Goal: Task Accomplishment & Management: Manage account settings

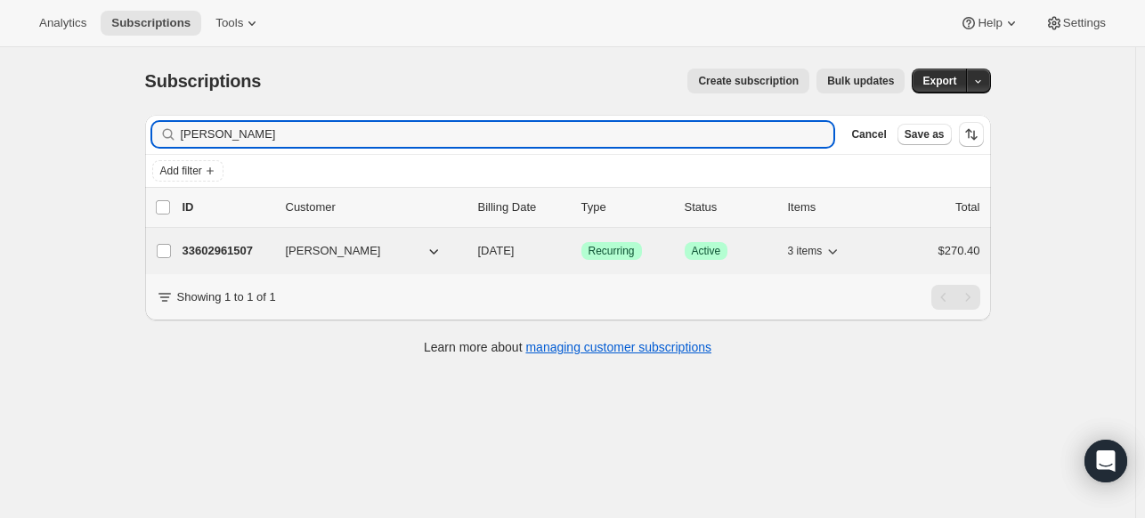
type input "[PERSON_NAME]"
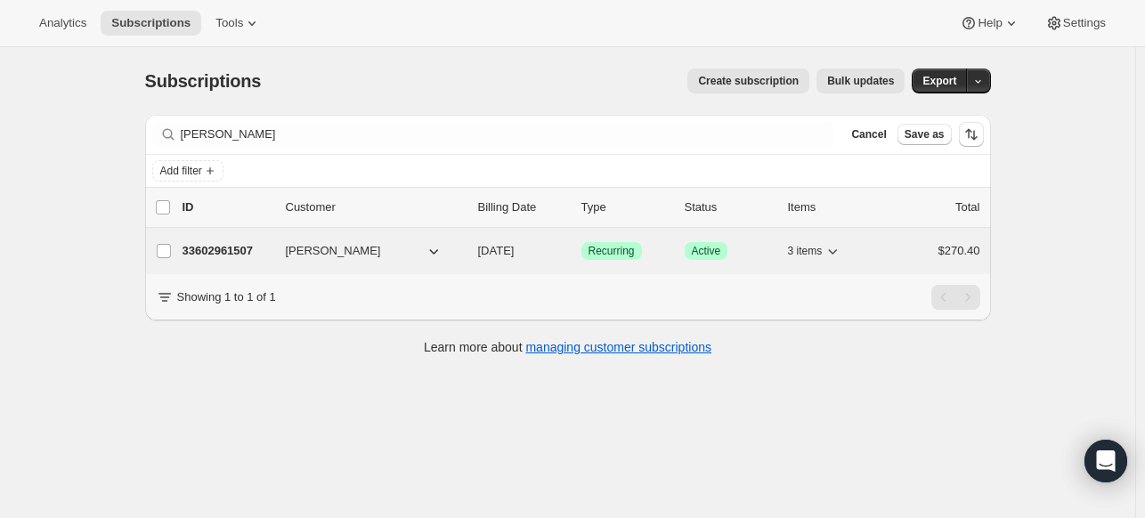
click at [216, 254] on p "33602961507" at bounding box center [227, 251] width 89 height 18
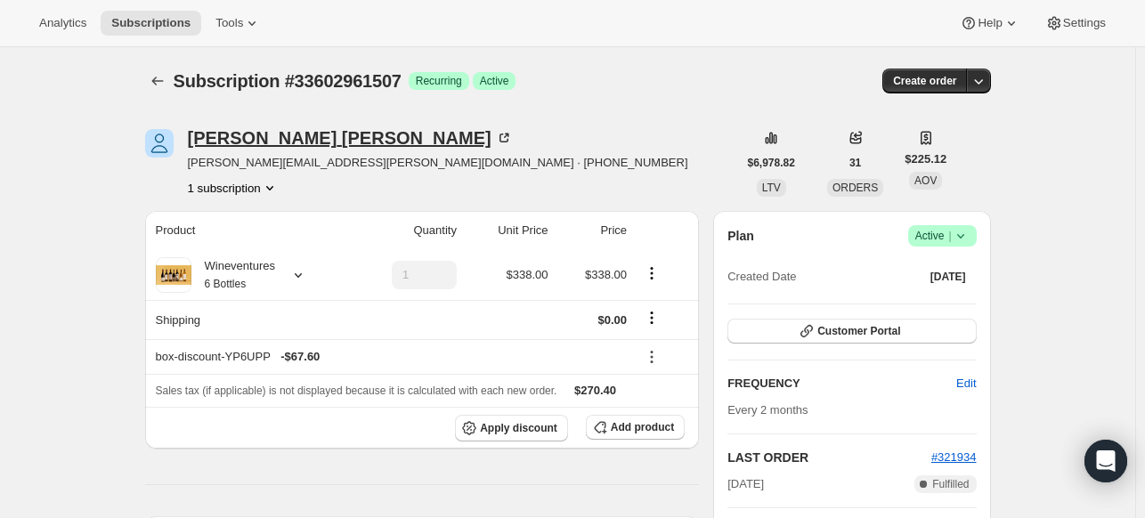
click at [495, 133] on icon at bounding box center [504, 138] width 18 height 18
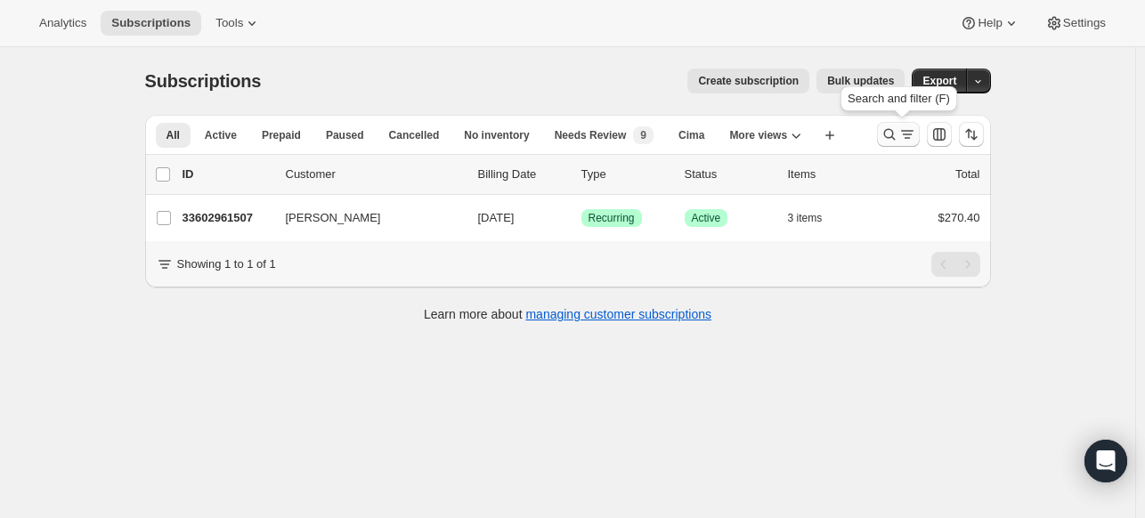
click at [891, 135] on icon "Search and filter results" at bounding box center [890, 135] width 18 height 18
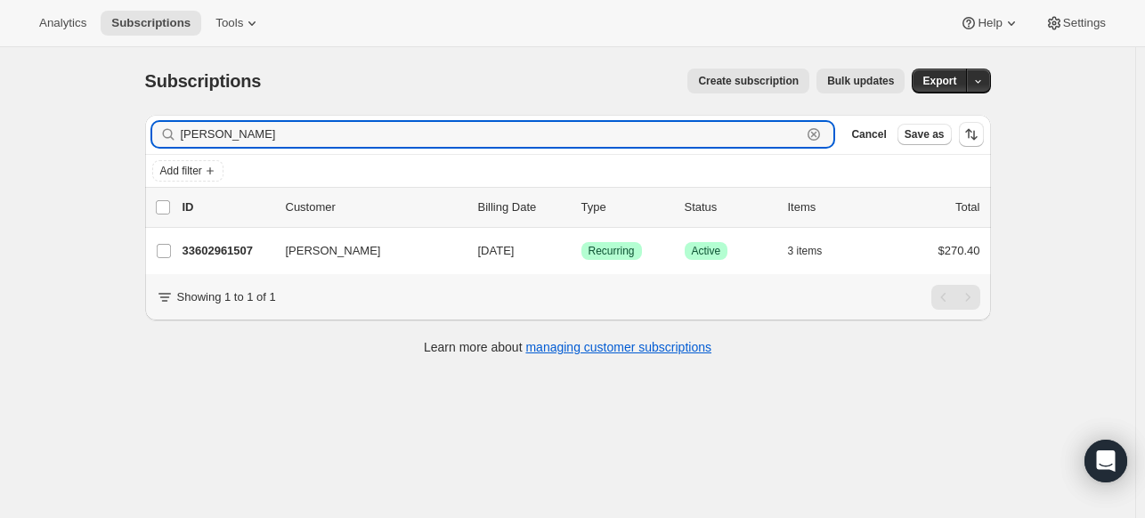
click at [816, 137] on icon "button" at bounding box center [814, 135] width 18 height 18
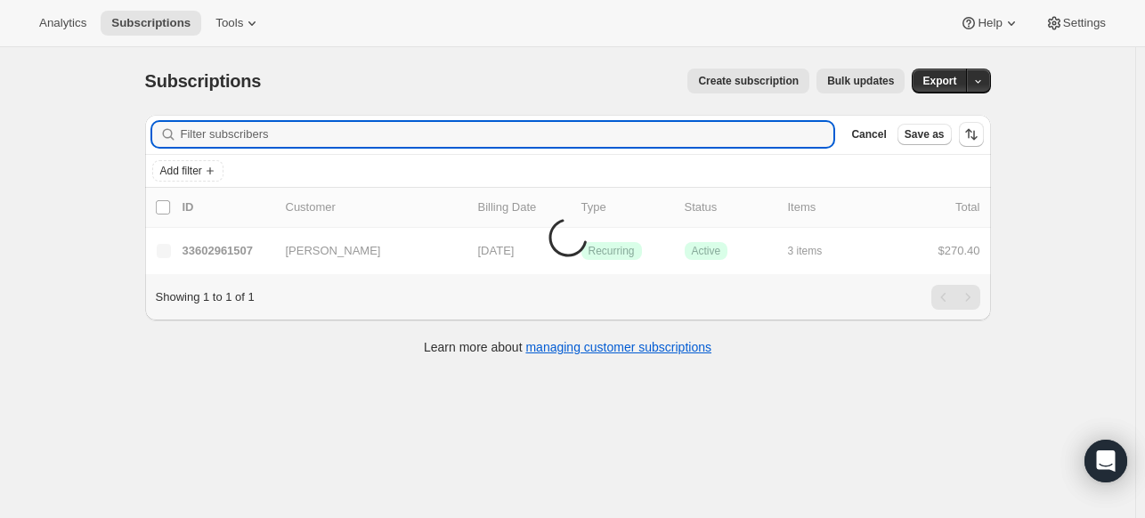
paste input "[PERSON_NAME]"
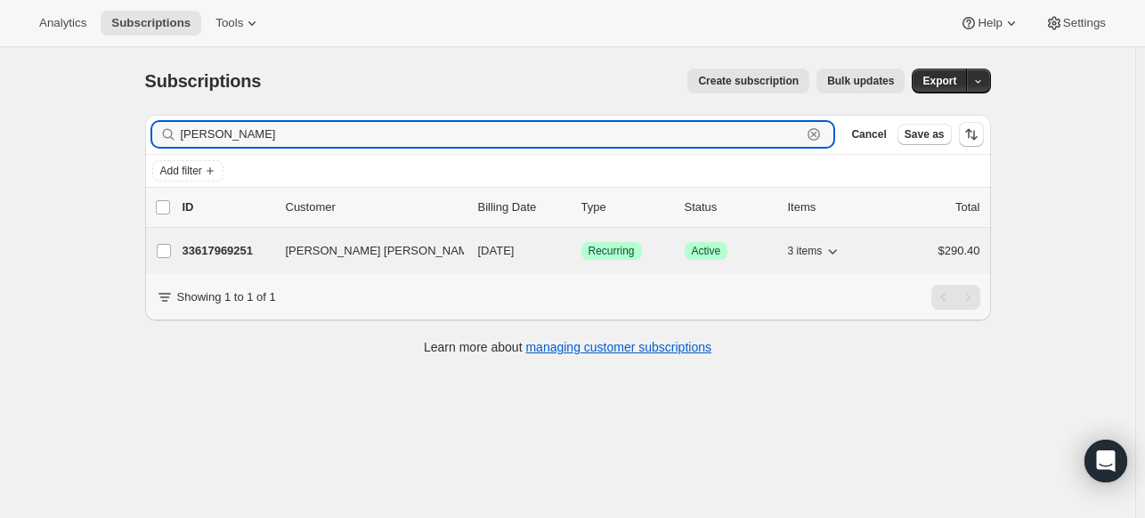
type input "[PERSON_NAME]"
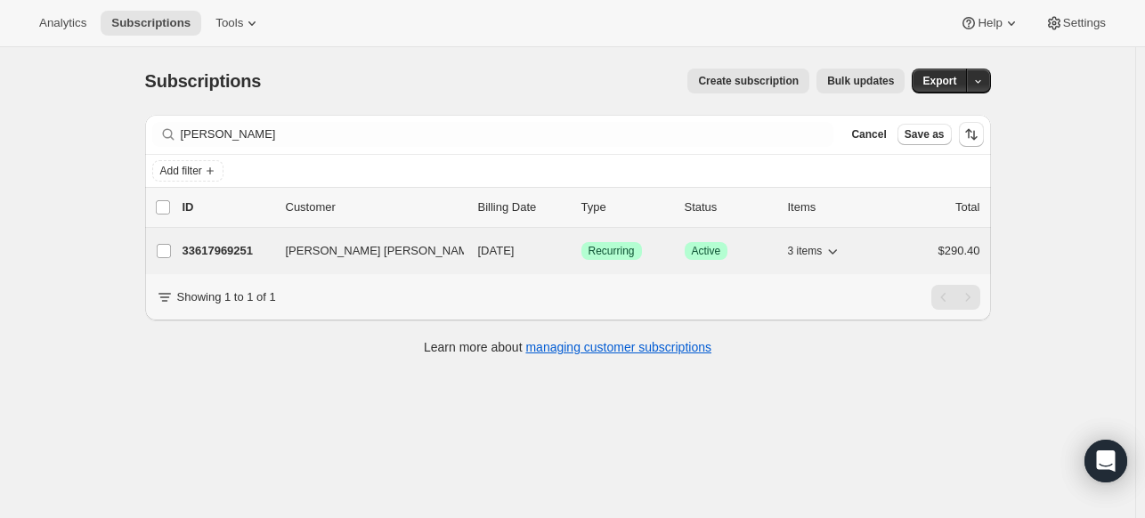
click at [246, 249] on p "33617969251" at bounding box center [227, 251] width 89 height 18
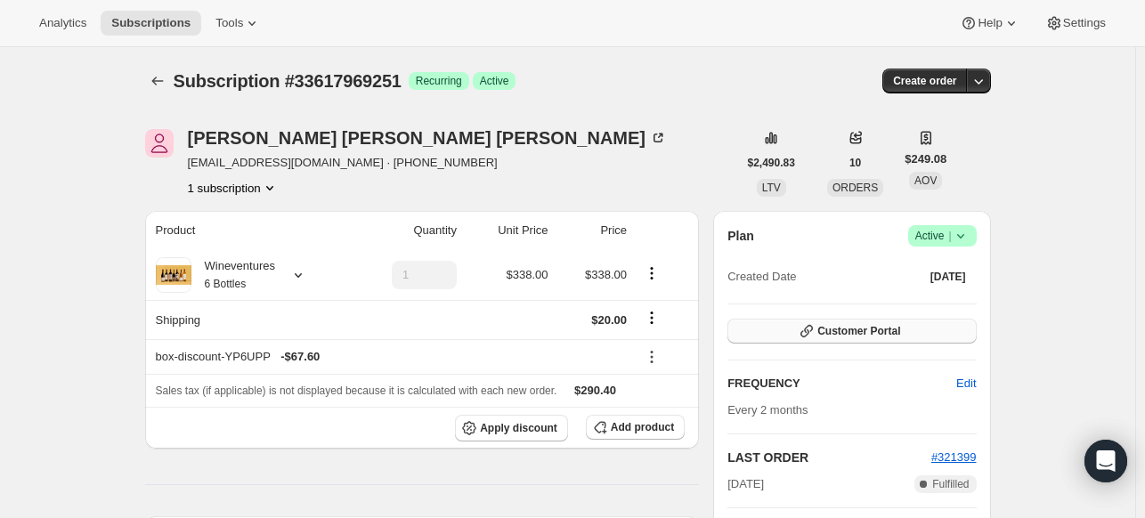
click at [799, 330] on button "Customer Portal" at bounding box center [852, 331] width 249 height 25
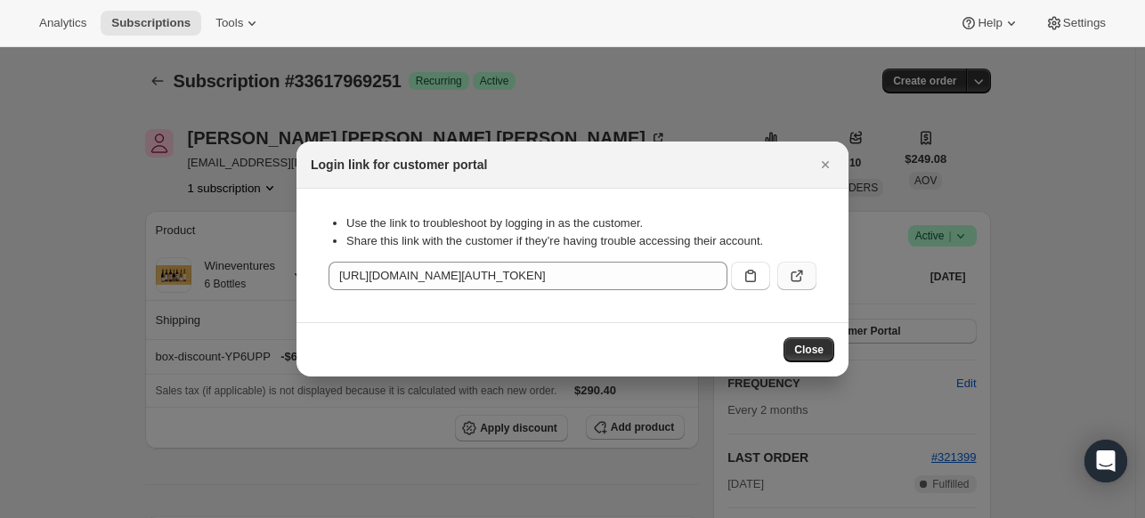
click at [794, 281] on icon ":rh1:" at bounding box center [797, 276] width 18 height 18
click at [819, 346] on span "Close" at bounding box center [809, 350] width 29 height 14
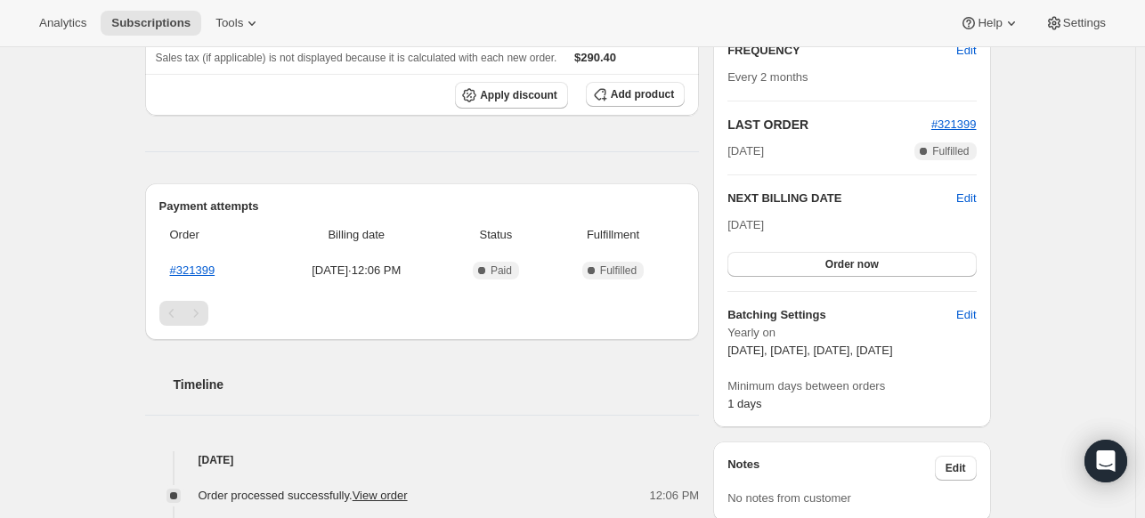
scroll to position [335, 0]
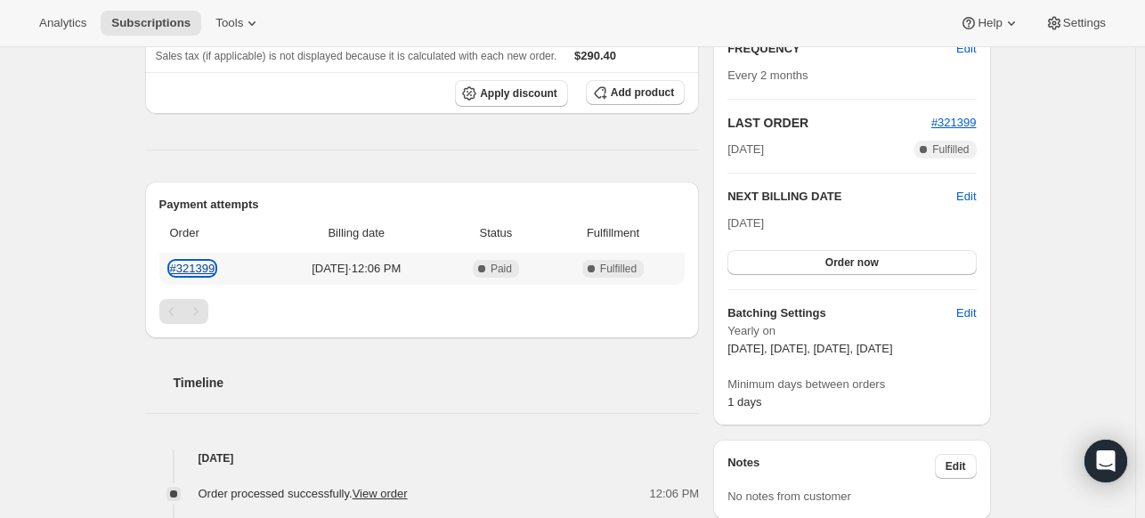
click at [210, 270] on link "#321399" at bounding box center [192, 268] width 45 height 13
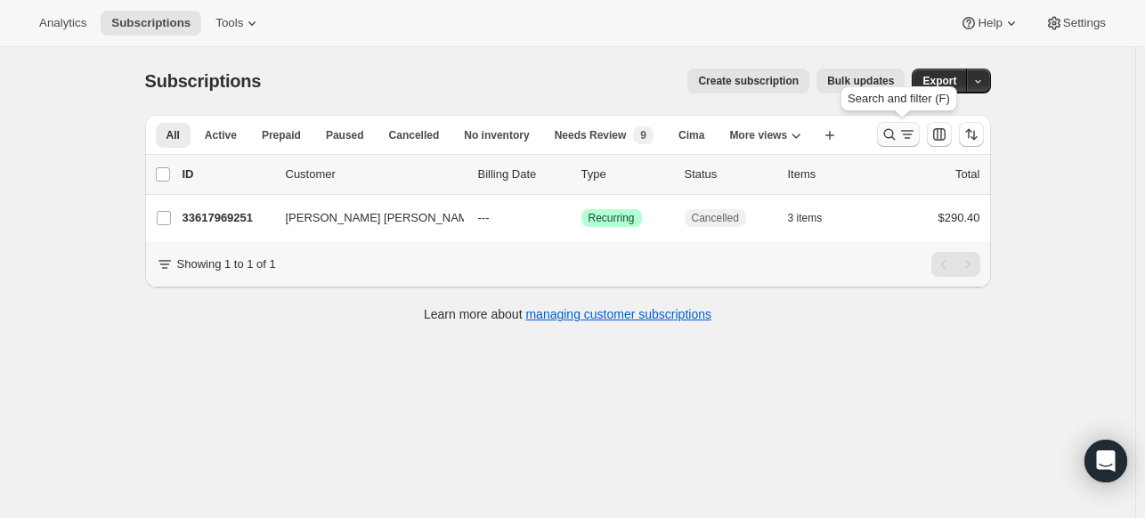
click at [893, 131] on icon "Search and filter results" at bounding box center [890, 135] width 18 height 18
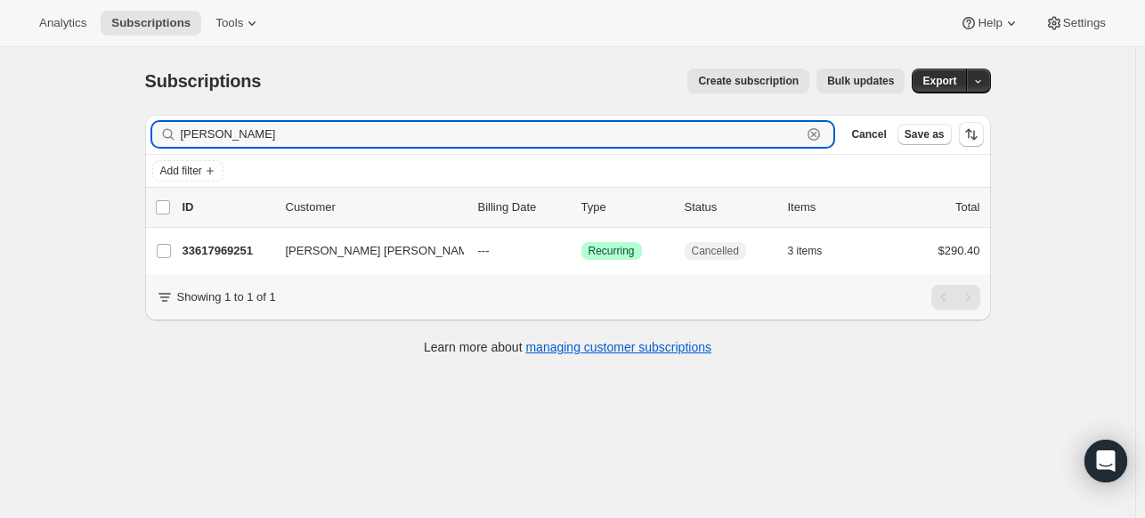
click at [818, 136] on icon "button" at bounding box center [814, 135] width 18 height 18
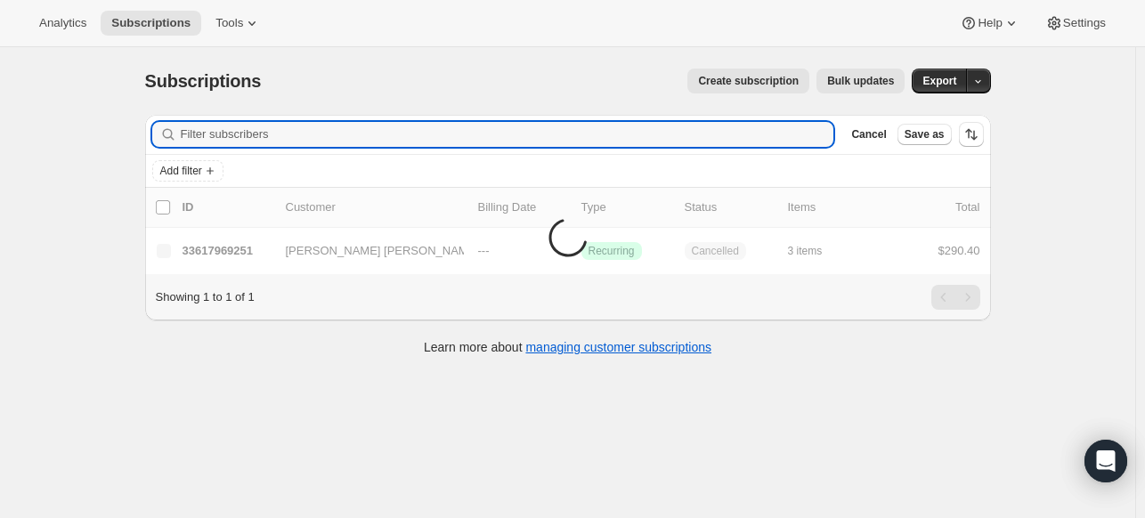
paste input "[PERSON_NAME][EMAIL_ADDRESS][PERSON_NAME][DOMAIN_NAME]"
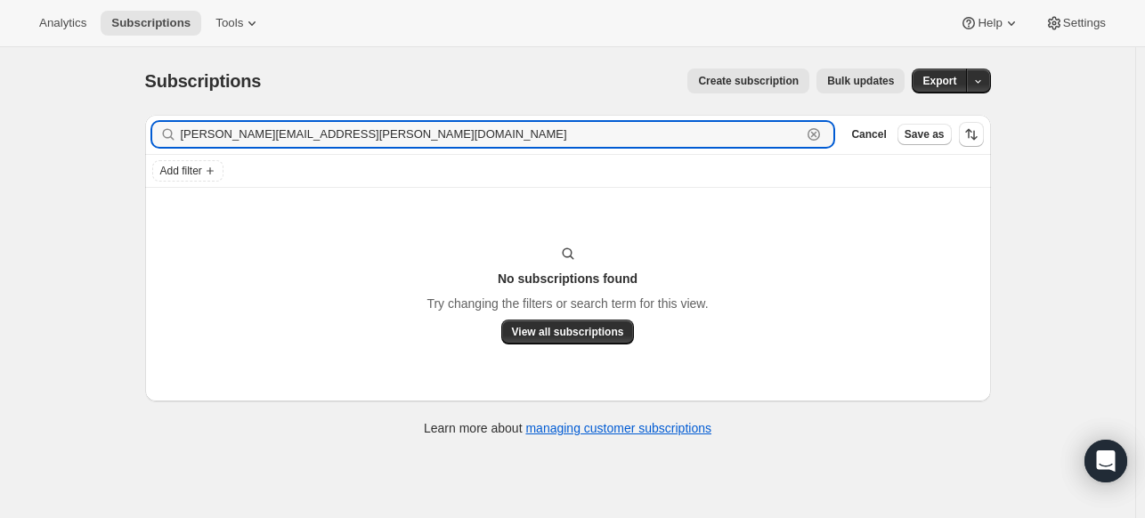
type input "[PERSON_NAME][EMAIL_ADDRESS][PERSON_NAME][DOMAIN_NAME]"
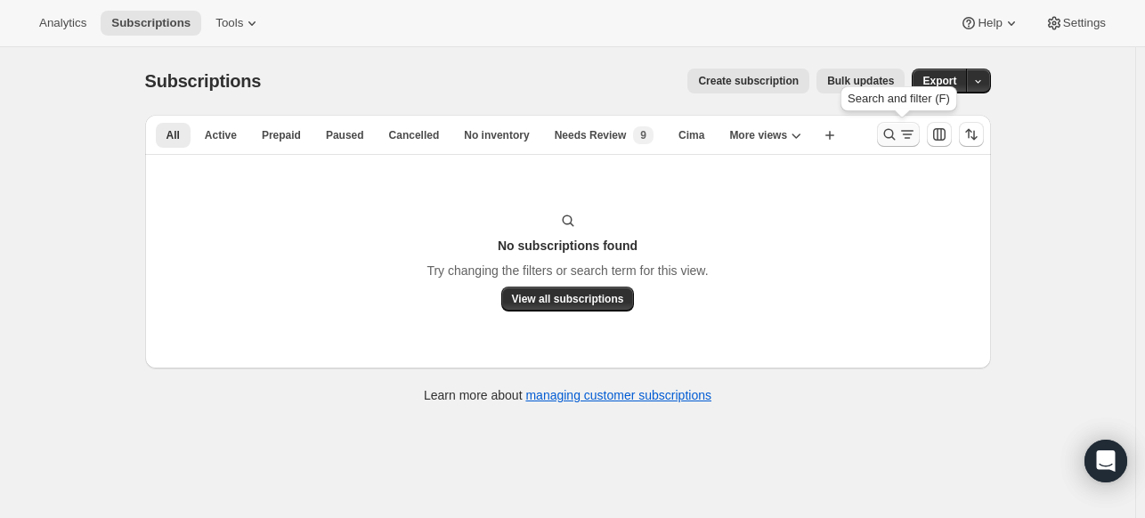
click at [897, 137] on icon "Search and filter results" at bounding box center [890, 135] width 18 height 18
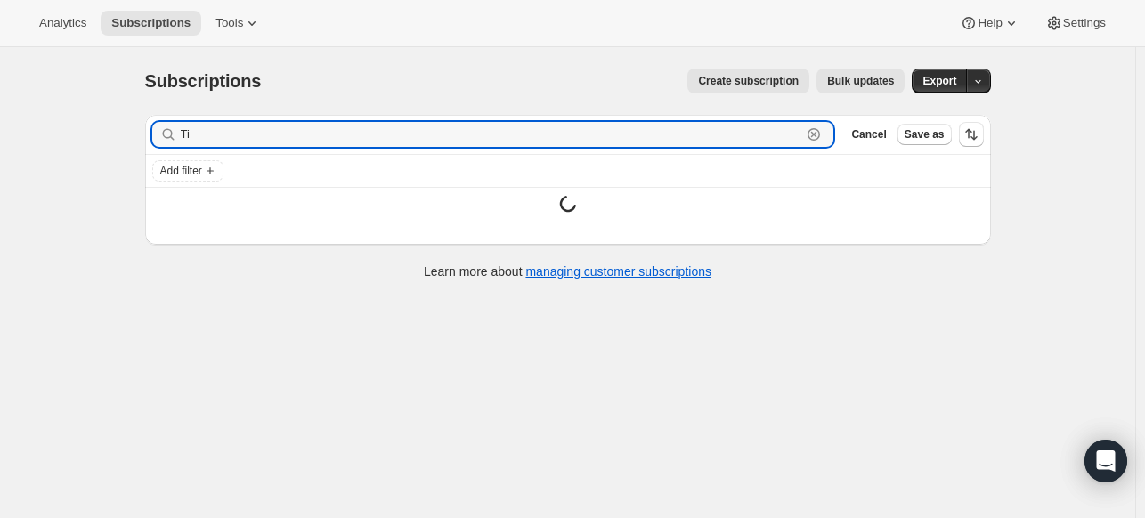
type input "T"
paste input "Celetti"
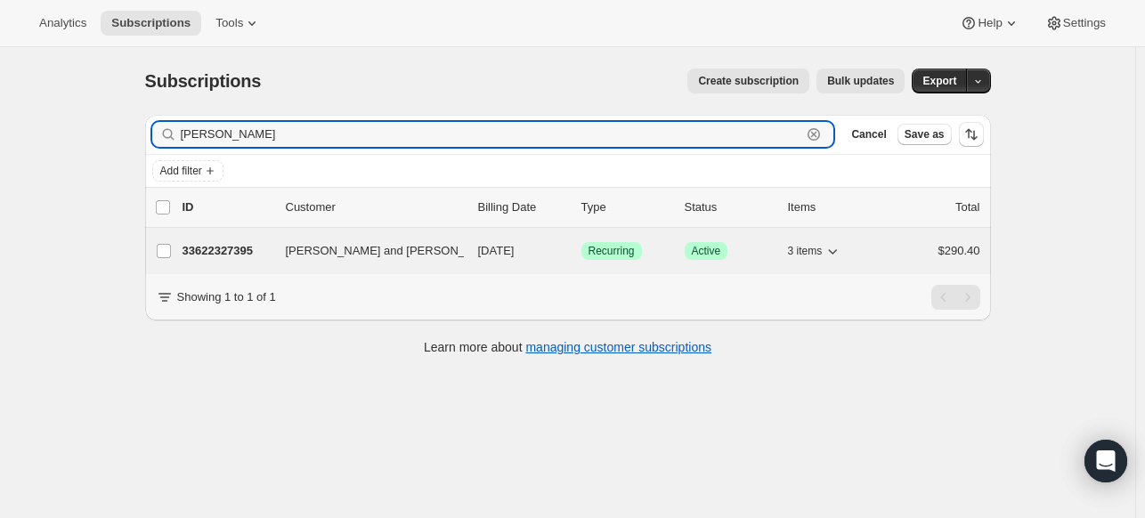
type input "Celetti"
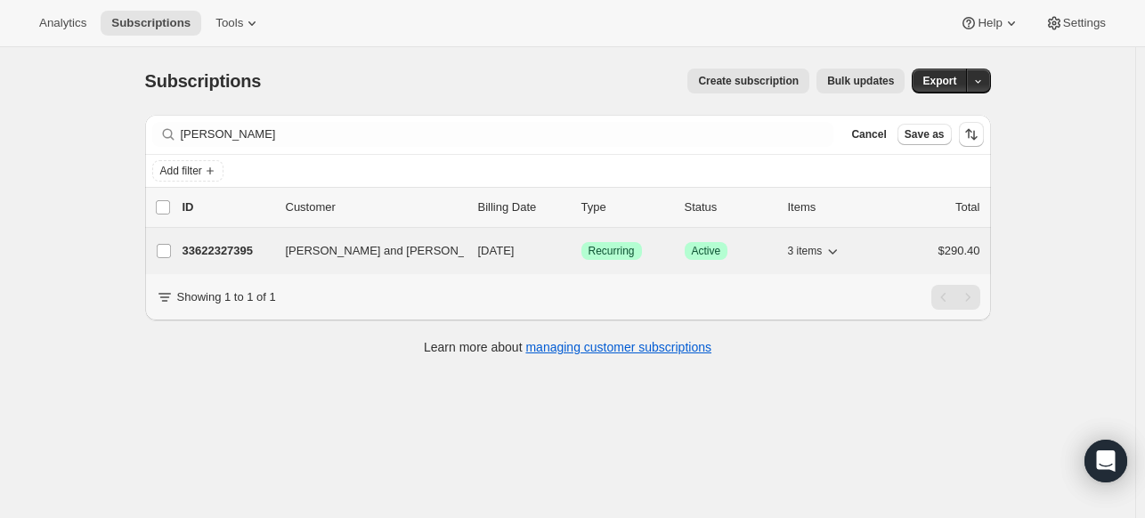
click at [217, 246] on p "33622327395" at bounding box center [227, 251] width 89 height 18
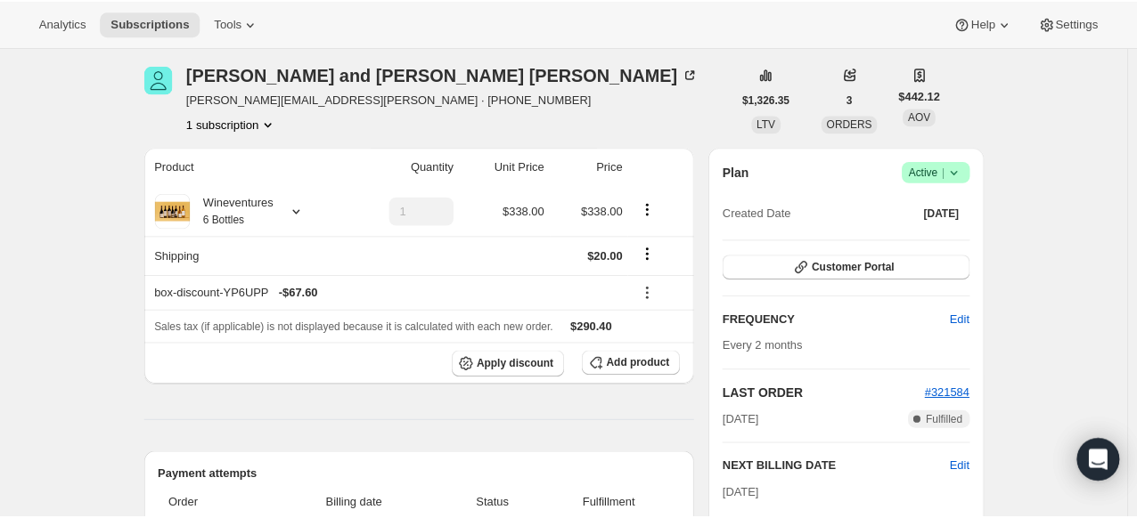
scroll to position [63, 0]
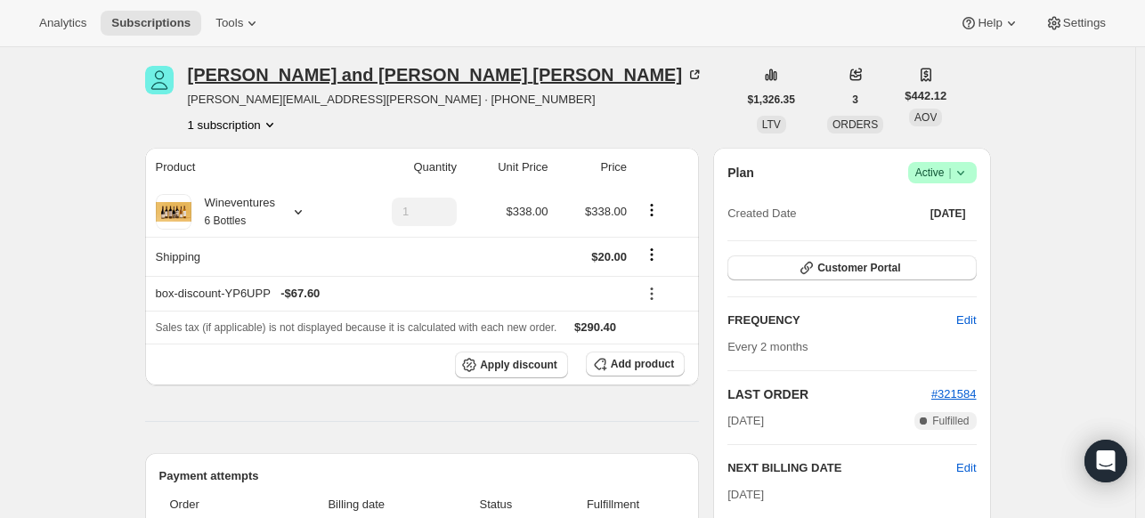
click at [686, 67] on icon at bounding box center [695, 75] width 18 height 18
